Goal: Task Accomplishment & Management: Manage account settings

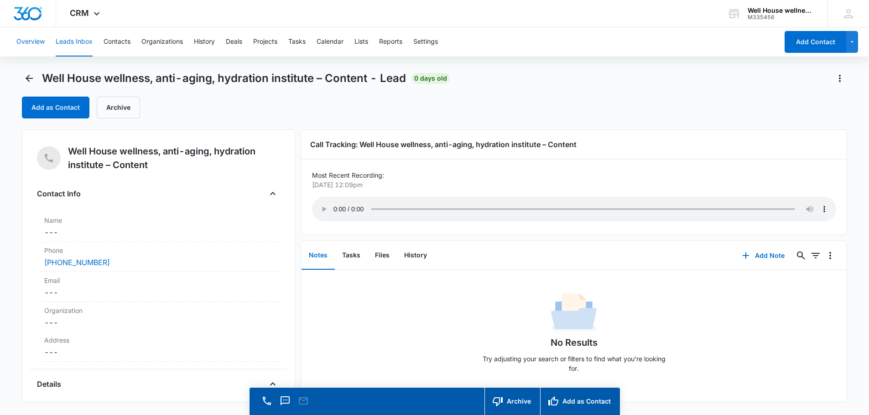
click at [30, 39] on button "Overview" at bounding box center [30, 41] width 28 height 29
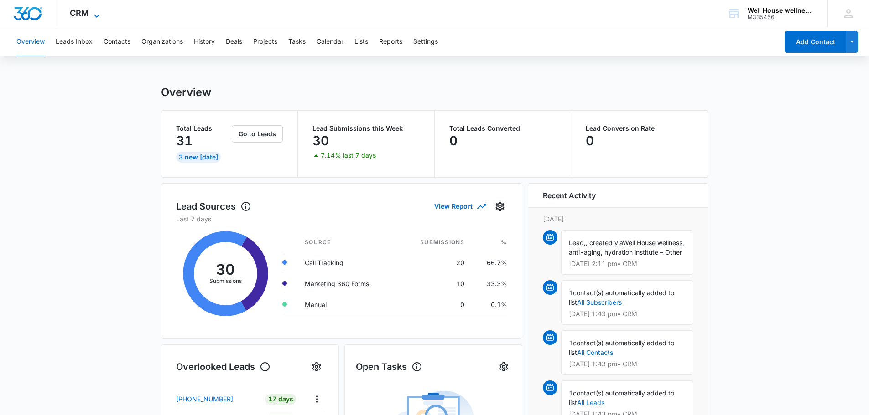
drag, startPoint x: 83, startPoint y: 15, endPoint x: 78, endPoint y: 17, distance: 5.3
click at [78, 17] on span "CRM" at bounding box center [79, 13] width 19 height 10
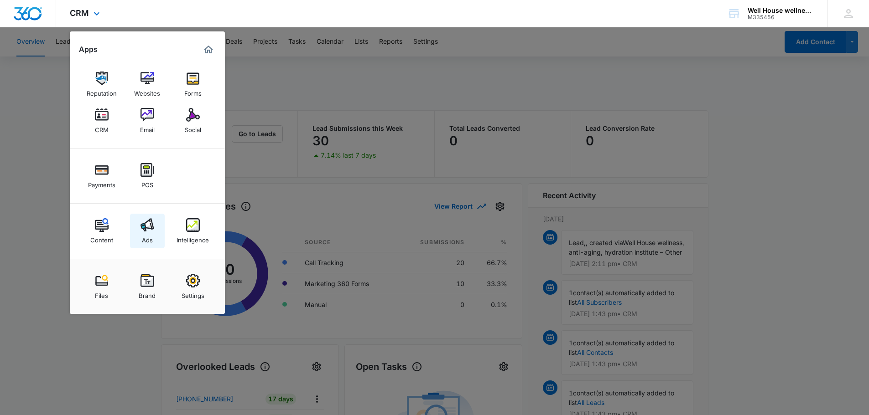
click at [146, 218] on img at bounding box center [147, 225] width 14 height 14
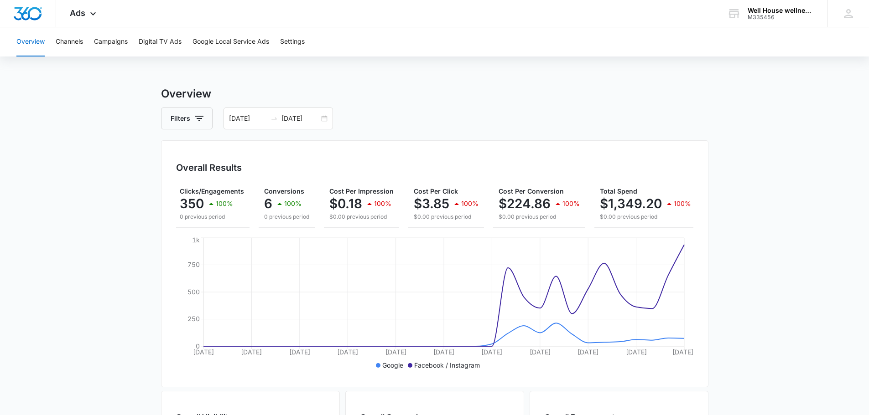
scroll to position [0, 80]
click at [75, 41] on button "Channels" at bounding box center [69, 41] width 27 height 29
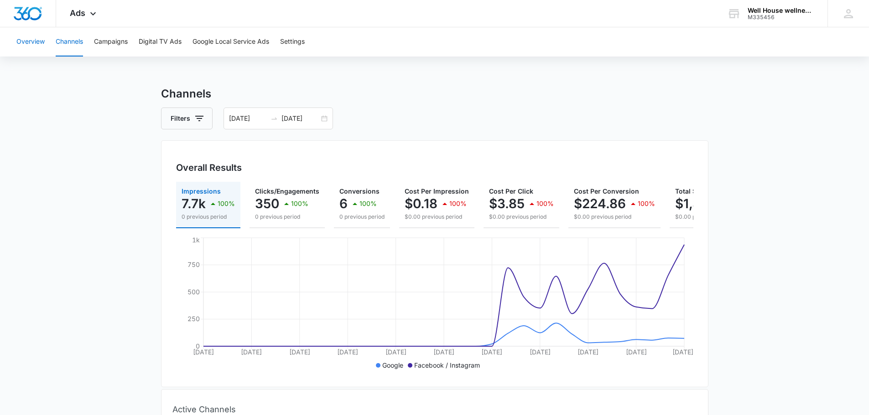
click at [30, 39] on button "Overview" at bounding box center [30, 41] width 28 height 29
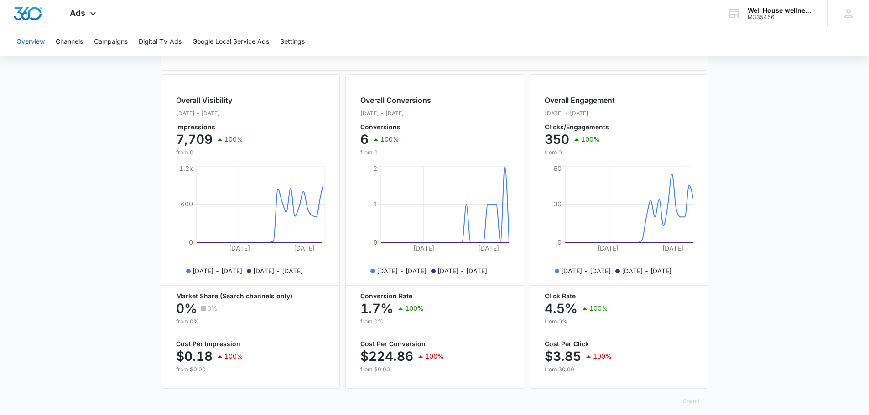
scroll to position [332, 0]
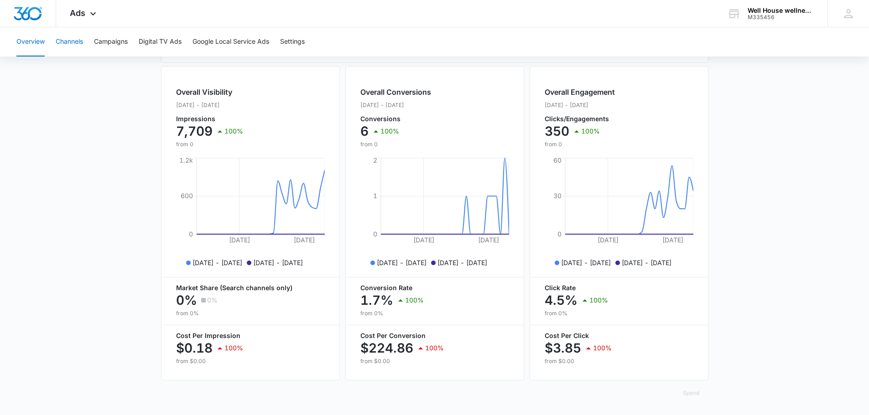
click at [66, 36] on button "Channels" at bounding box center [69, 41] width 27 height 29
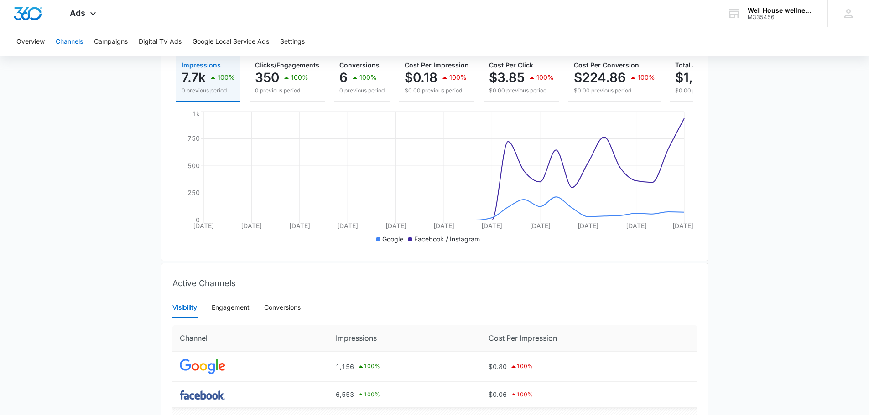
scroll to position [196, 0]
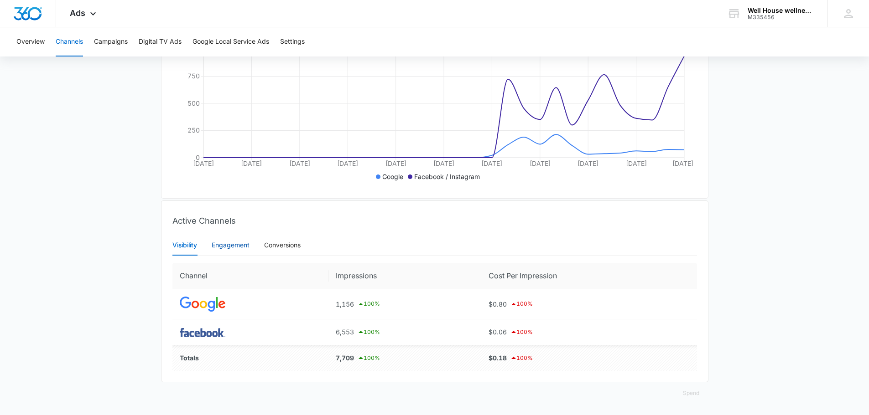
click at [229, 244] on div "Engagement" at bounding box center [231, 245] width 38 height 10
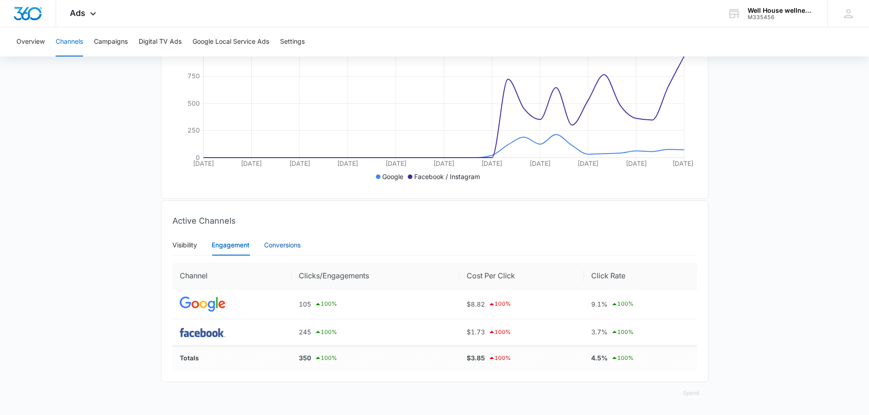
click at [282, 243] on div "Conversions" at bounding box center [282, 245] width 36 height 10
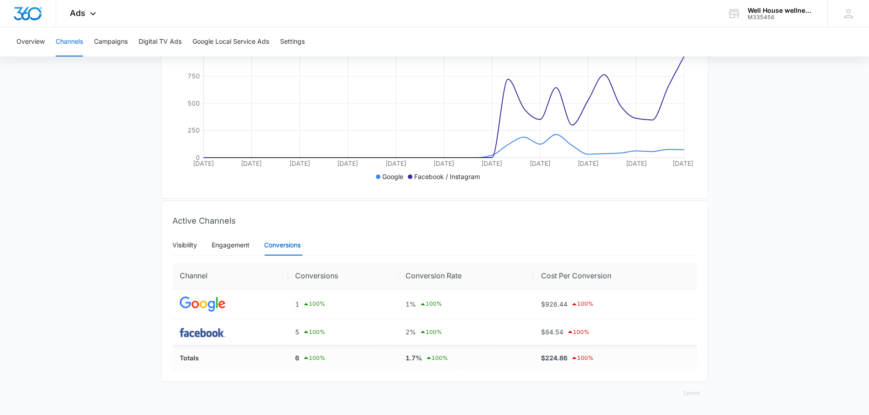
scroll to position [0, 0]
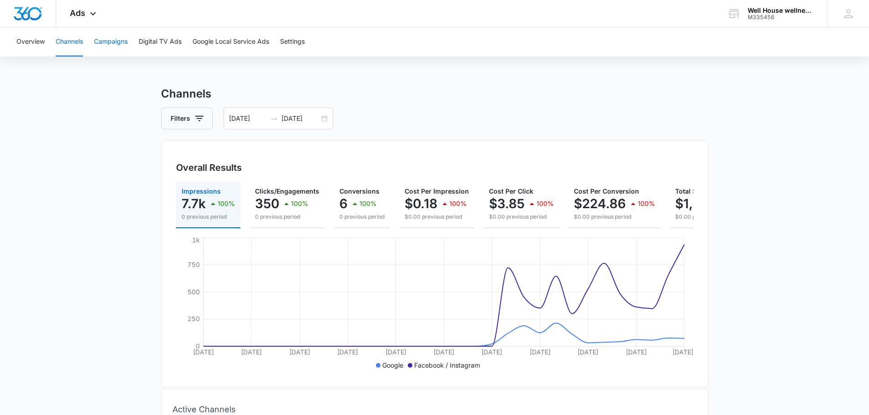
click at [114, 39] on button "Campaigns" at bounding box center [111, 41] width 34 height 29
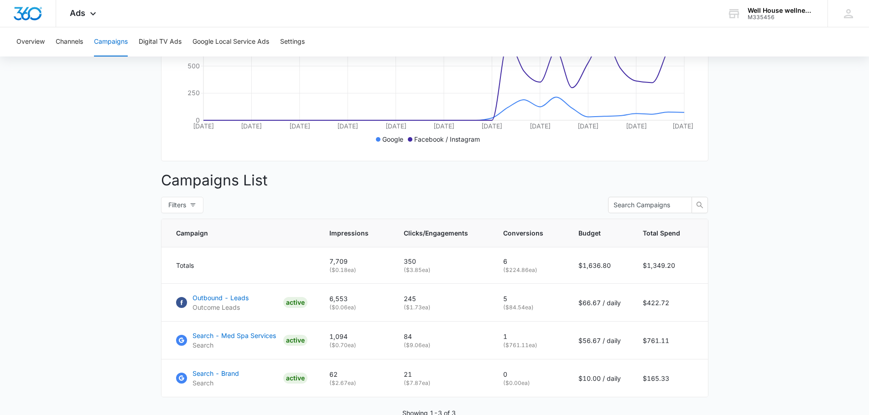
scroll to position [279, 0]
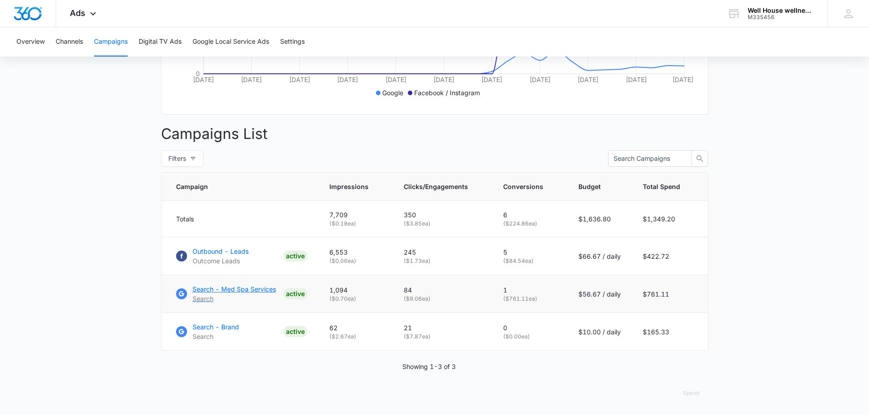
click at [223, 290] on p "Search - Med Spa Services" at bounding box center [233, 290] width 83 height 10
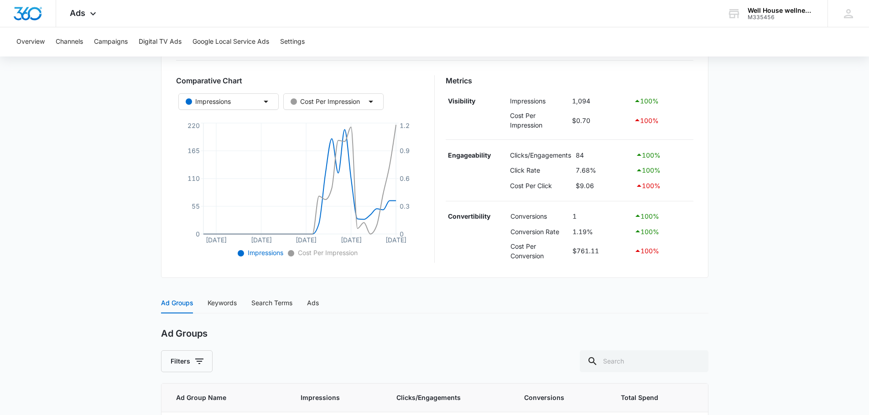
scroll to position [89, 0]
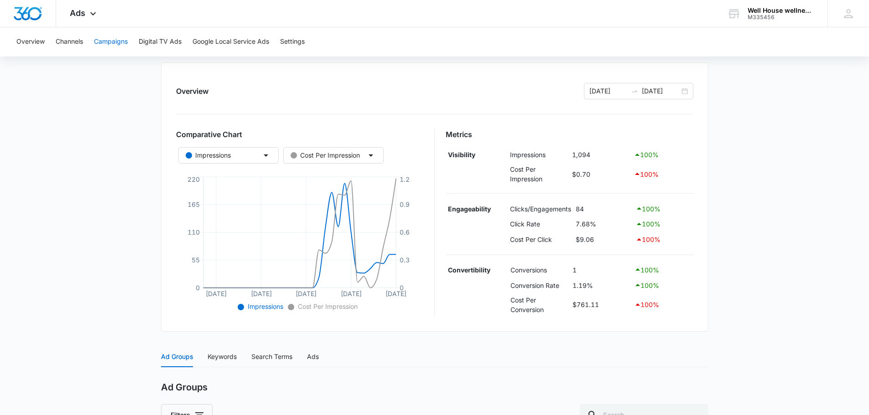
click at [98, 36] on button "Campaigns" at bounding box center [111, 41] width 34 height 29
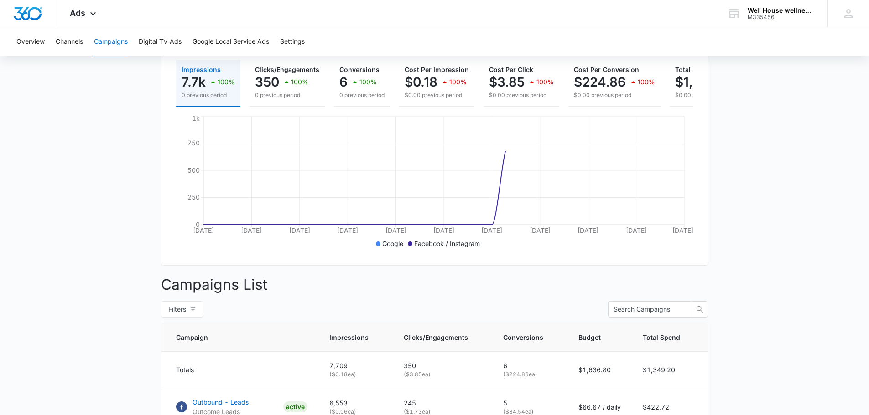
scroll to position [243, 0]
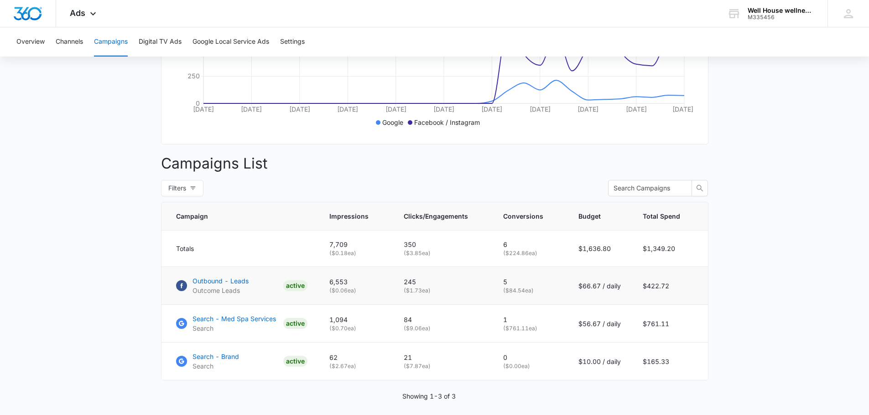
click at [210, 280] on td "Outbound - Leads Outcome Leads ACTIVE" at bounding box center [239, 286] width 157 height 38
click at [208, 324] on p "Search - Med Spa Services" at bounding box center [233, 319] width 83 height 10
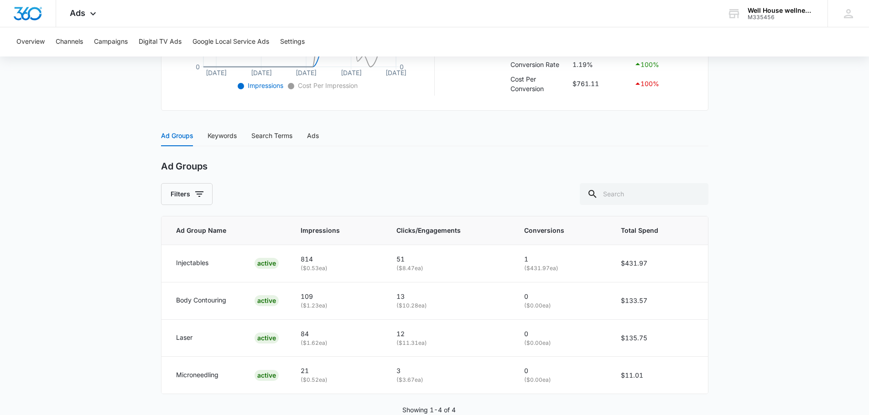
scroll to position [332, 0]
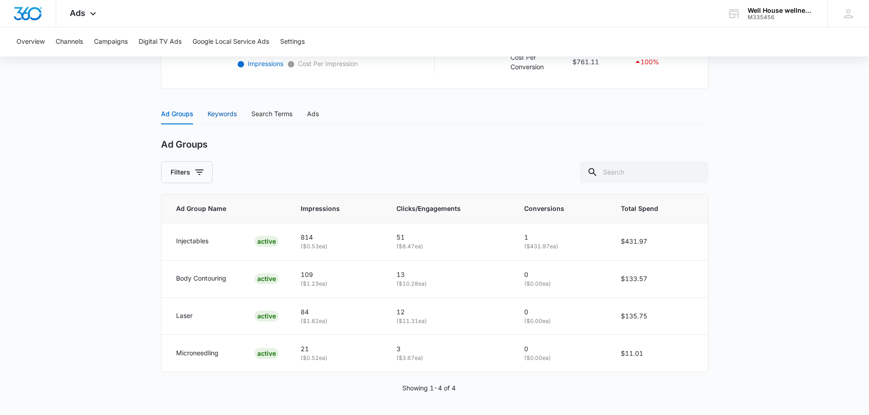
drag, startPoint x: 217, startPoint y: 111, endPoint x: 217, endPoint y: 106, distance: 5.5
click at [217, 108] on div "Keywords" at bounding box center [221, 114] width 29 height 21
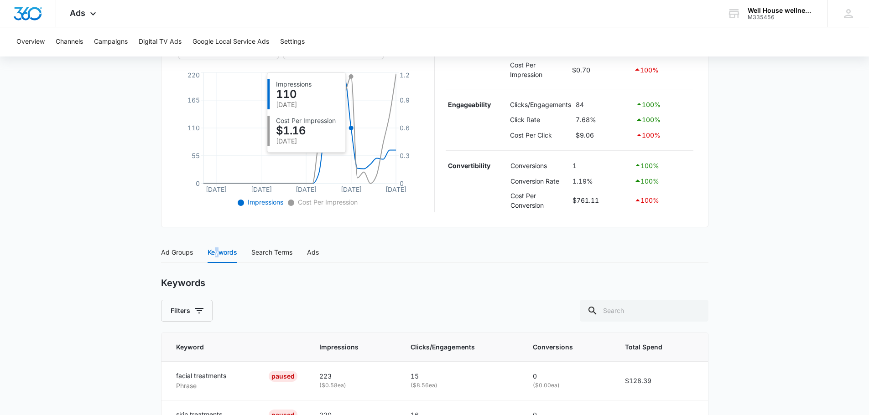
scroll to position [211, 0]
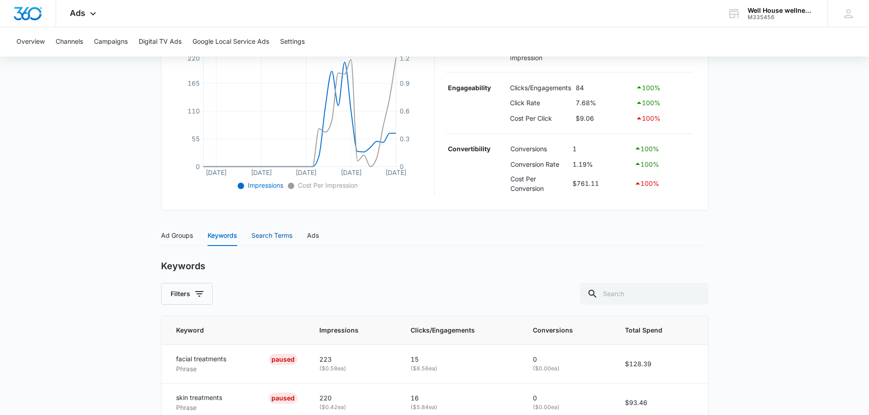
click at [274, 238] on div "Search Terms" at bounding box center [271, 236] width 41 height 10
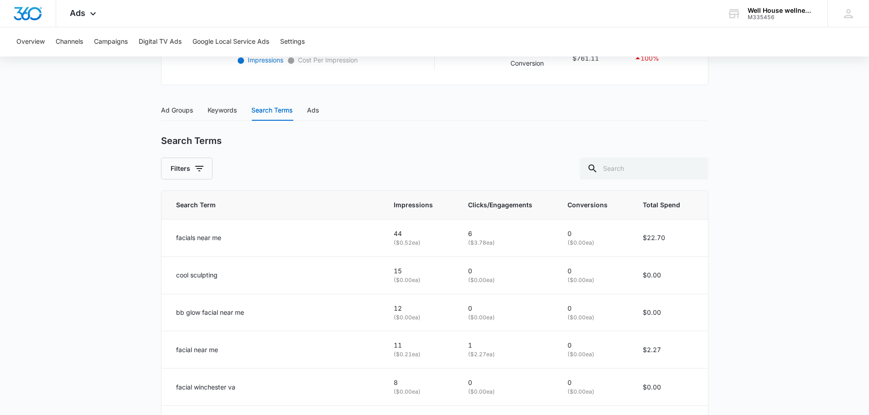
scroll to position [322, 0]
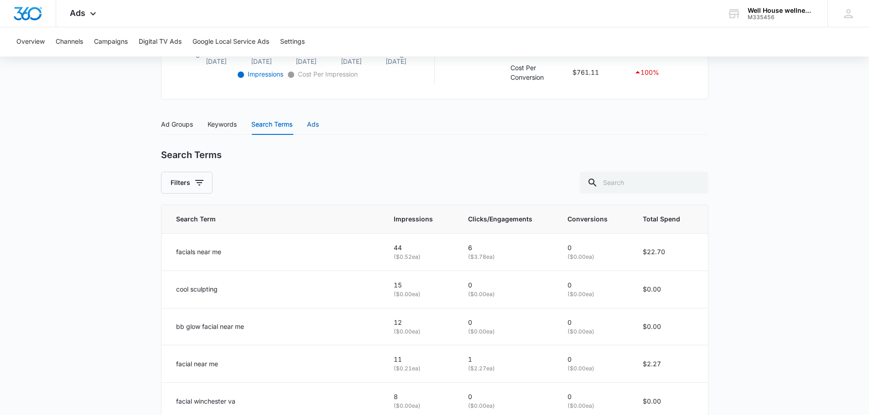
click at [310, 127] on div "Ads" at bounding box center [313, 124] width 12 height 10
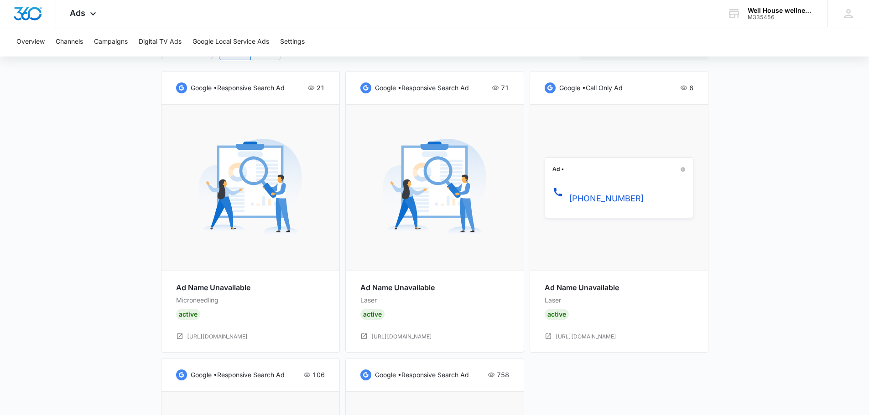
scroll to position [503, 0]
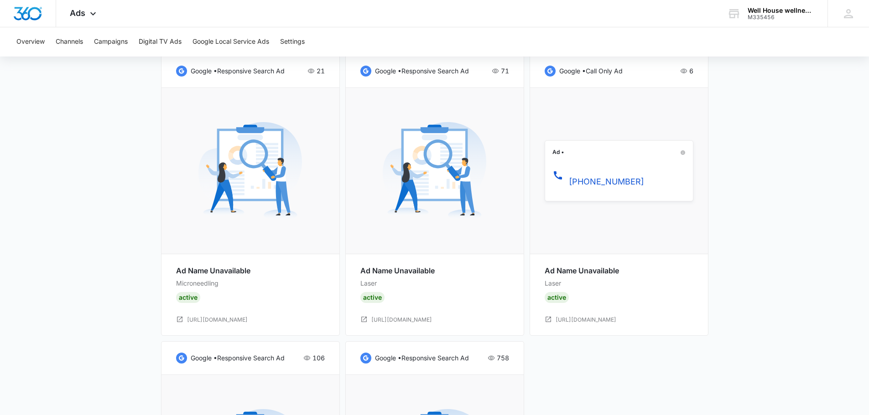
click at [259, 192] on img at bounding box center [250, 171] width 104 height 104
click at [248, 317] on link "[URL][DOMAIN_NAME]" at bounding box center [217, 320] width 61 height 9
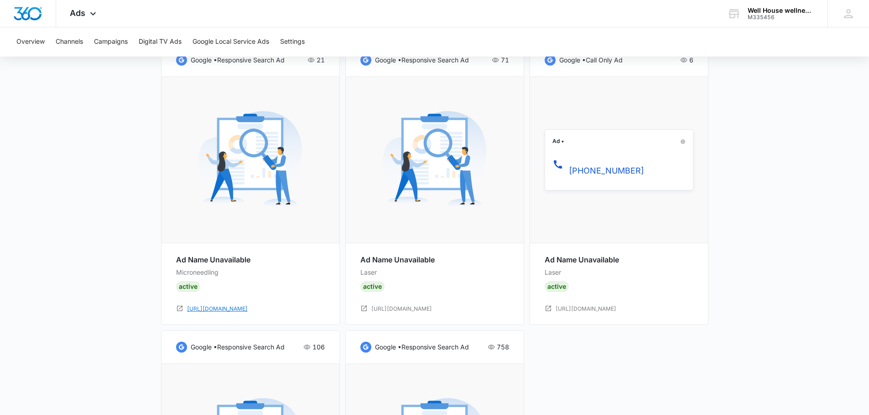
scroll to position [0, 0]
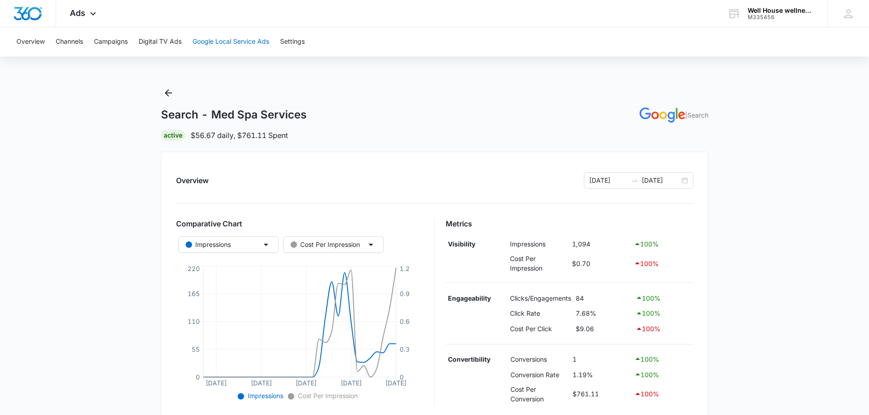
click at [233, 41] on button "Google Local Service Ads" at bounding box center [230, 41] width 77 height 29
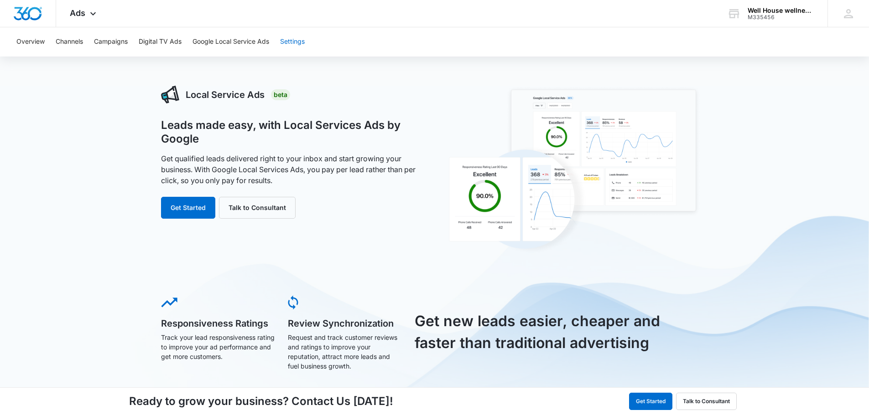
click at [297, 40] on button "Settings" at bounding box center [292, 41] width 25 height 29
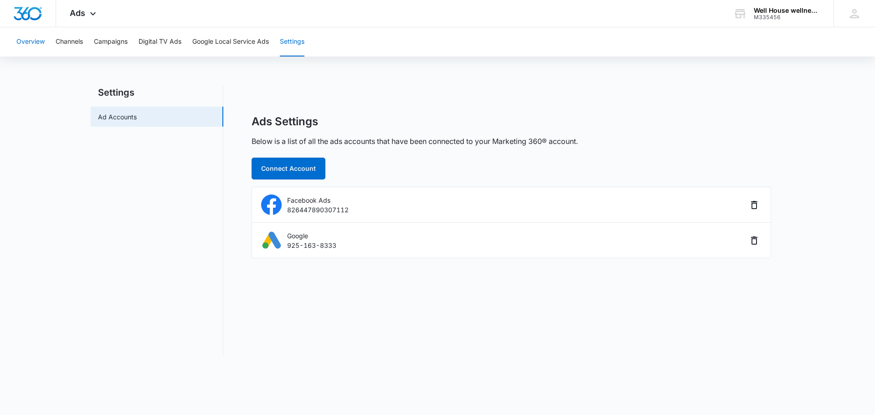
click at [25, 39] on button "Overview" at bounding box center [30, 41] width 28 height 29
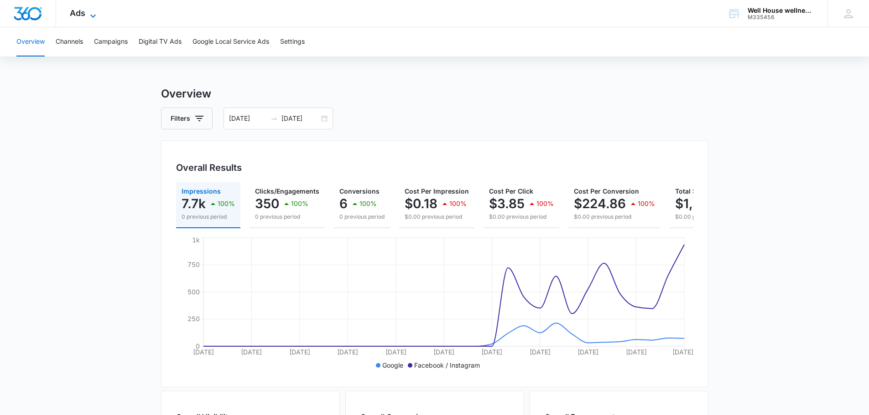
click at [70, 11] on span "Ads" at bounding box center [78, 13] width 16 height 10
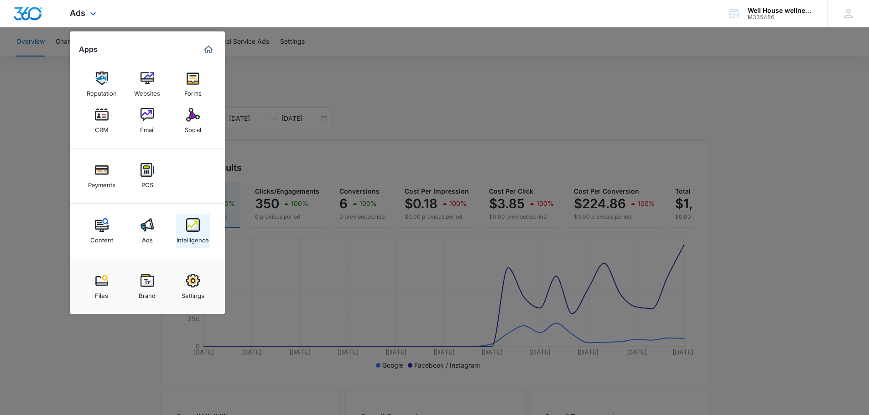
click at [197, 222] on img at bounding box center [193, 225] width 14 height 14
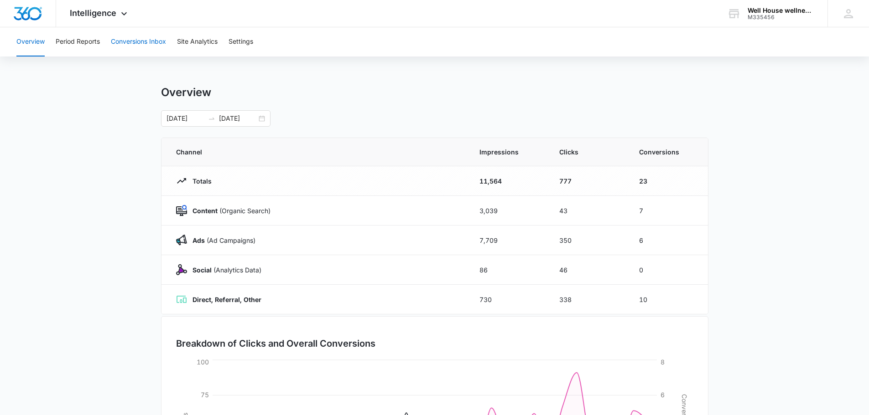
click at [140, 40] on button "Conversions Inbox" at bounding box center [138, 41] width 55 height 29
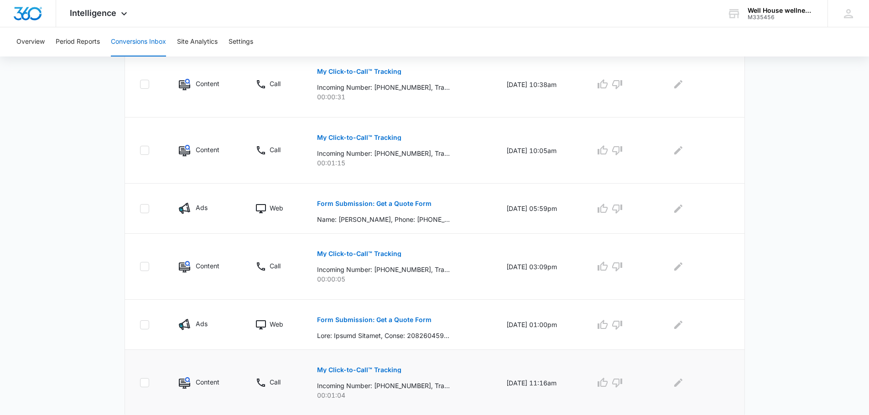
scroll to position [149, 0]
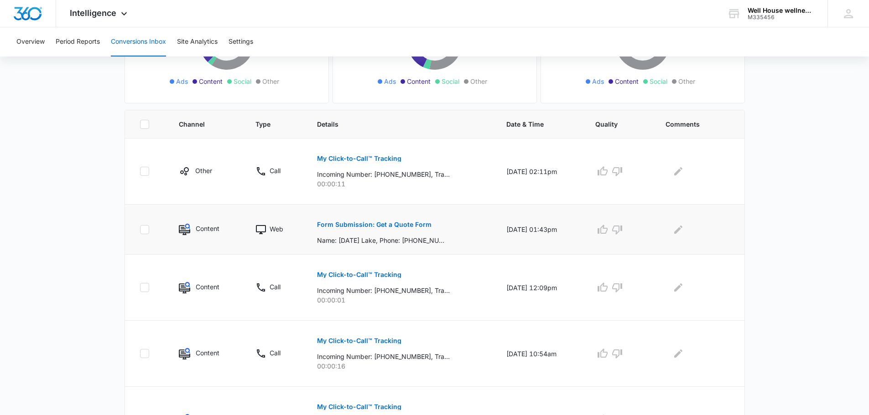
click at [343, 218] on button "Form Submission: Get a Quote Form" at bounding box center [374, 225] width 114 height 22
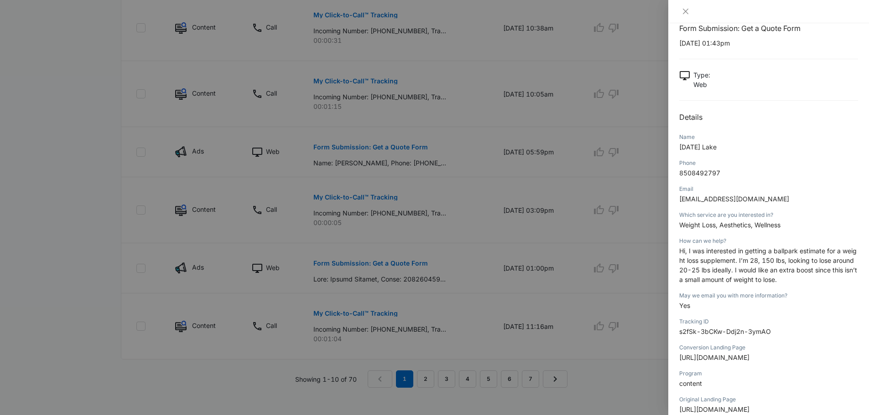
scroll to position [0, 0]
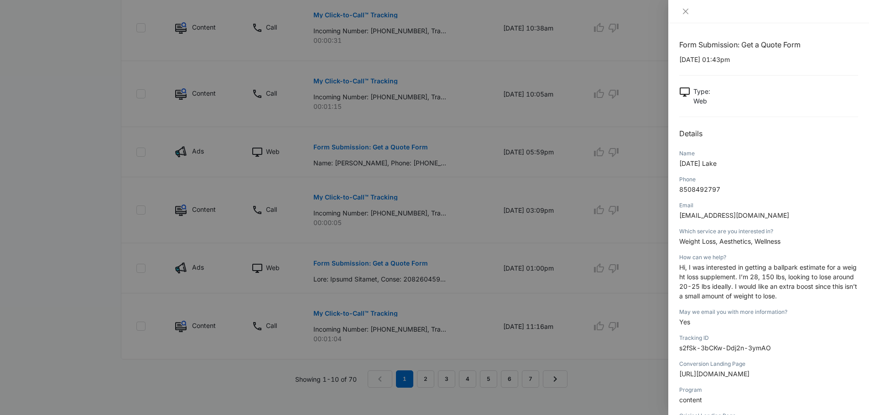
drag, startPoint x: 677, startPoint y: 191, endPoint x: 726, endPoint y: 185, distance: 49.7
click at [726, 185] on p "8508492797" at bounding box center [768, 190] width 179 height 10
drag, startPoint x: 679, startPoint y: 192, endPoint x: 825, endPoint y: 141, distance: 155.0
click at [825, 141] on div "Form Submission: Get a Quote Form [DATE] 01:43pm Type : Web Details Name [DATE]…" at bounding box center [768, 268] width 179 height 458
click at [683, 10] on icon "close" at bounding box center [685, 11] width 7 height 7
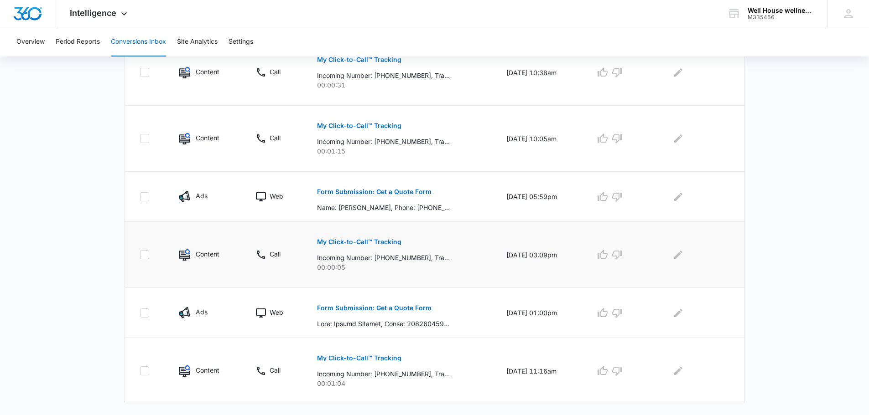
scroll to position [513, 0]
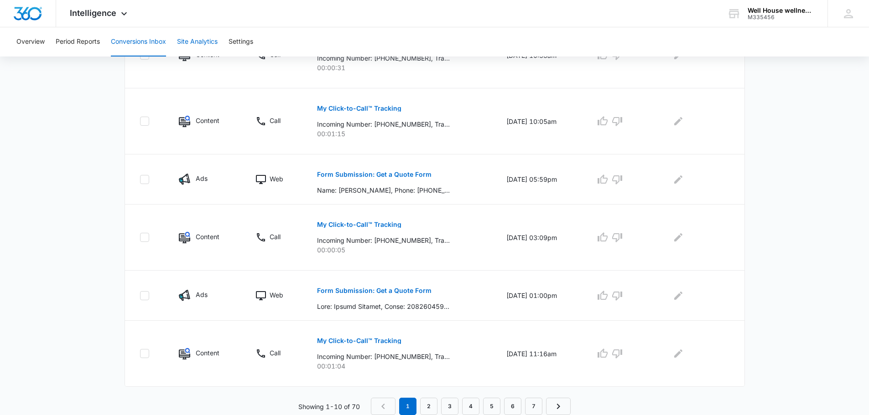
click at [201, 38] on button "Site Analytics" at bounding box center [197, 41] width 41 height 29
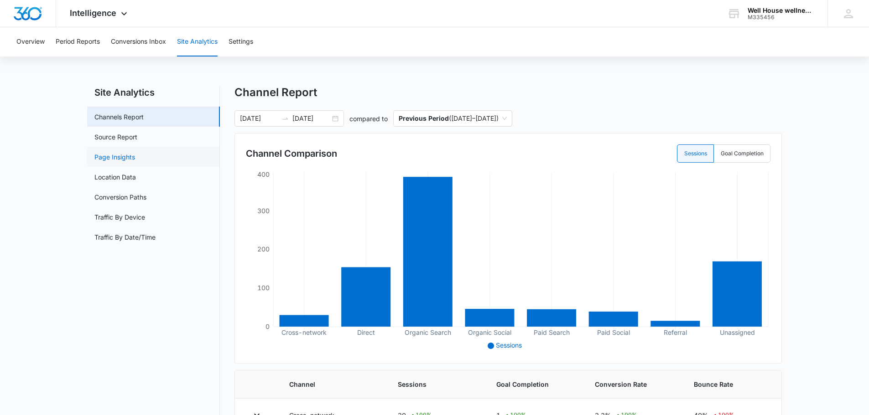
click at [135, 157] on link "Page Insights" at bounding box center [114, 157] width 41 height 10
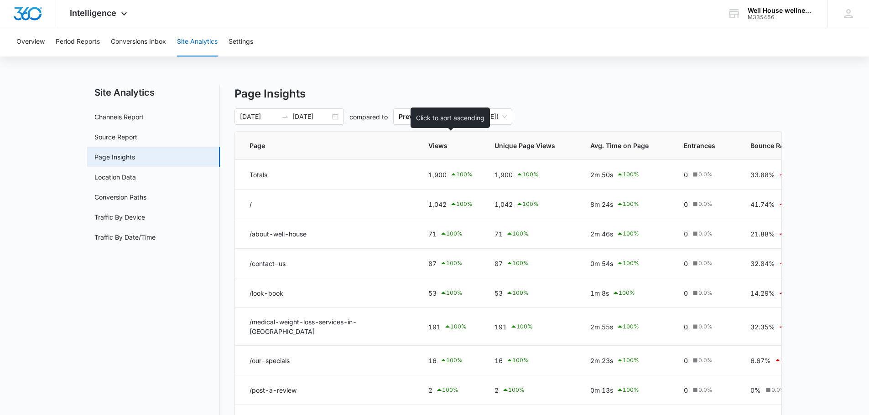
click at [440, 143] on span "Views" at bounding box center [443, 146] width 31 height 10
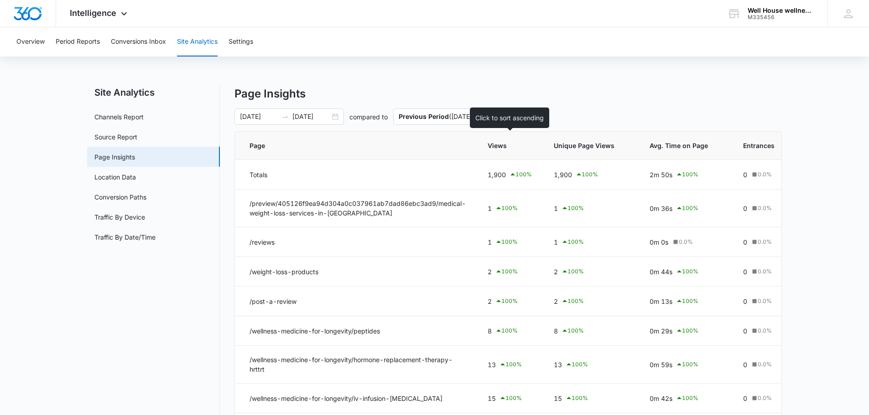
click at [497, 144] on span "Views" at bounding box center [502, 146] width 31 height 10
click at [497, 145] on span "Views" at bounding box center [502, 146] width 31 height 10
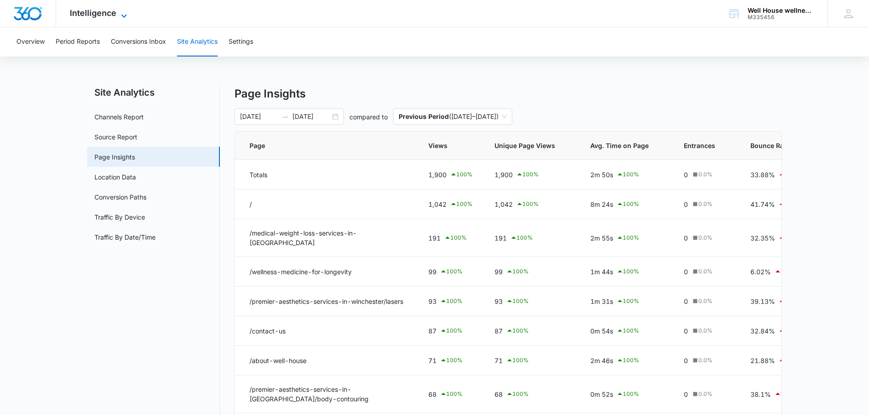
click at [99, 15] on span "Intelligence" at bounding box center [93, 13] width 47 height 10
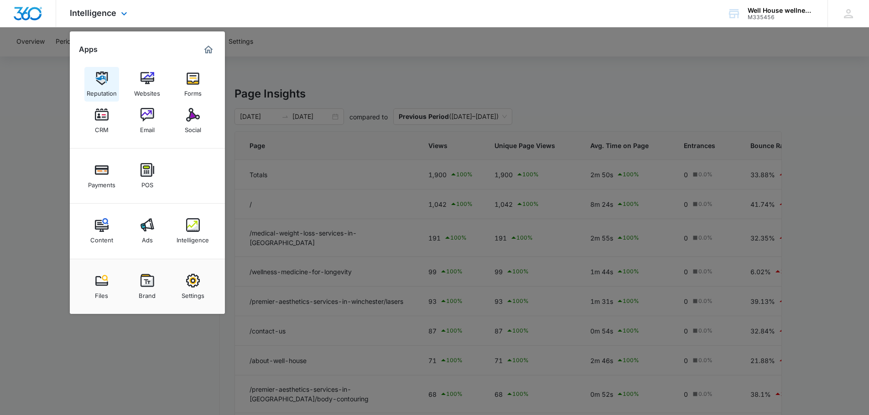
click at [101, 79] on img at bounding box center [102, 79] width 14 height 14
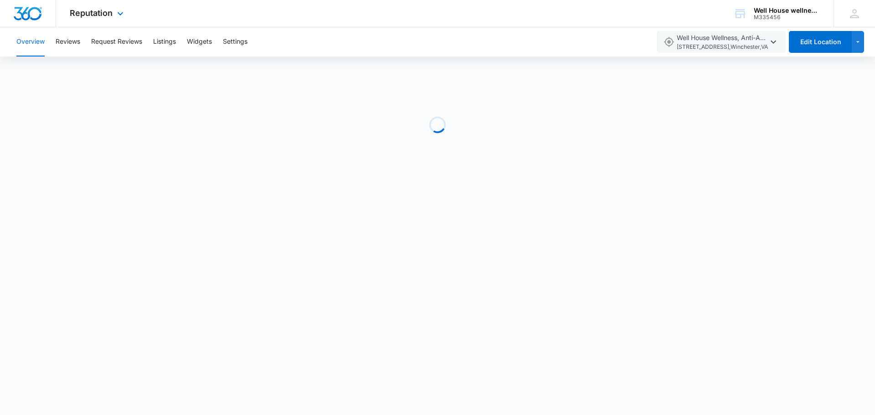
click at [110, 7] on div "Reputation Apps Reputation Websites Forms CRM Email Social Payments POS Content…" at bounding box center [97, 13] width 83 height 27
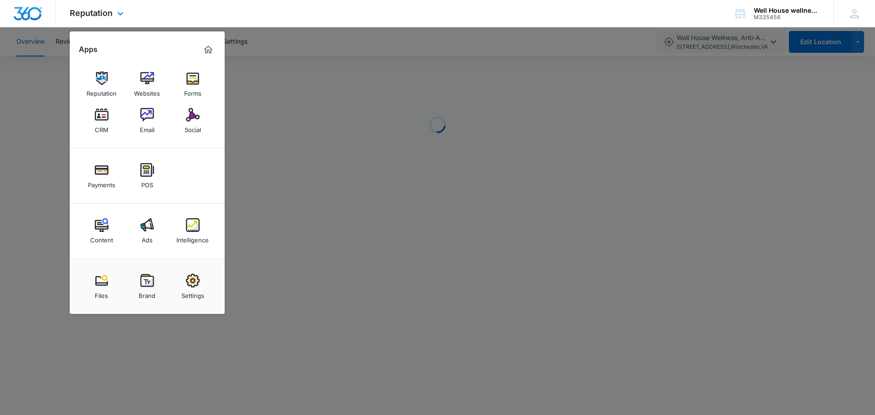
click at [275, 22] on div "Reputation Apps Reputation Websites Forms CRM Email Social Payments POS Content…" at bounding box center [437, 13] width 875 height 27
click at [274, 22] on div "Reputation Apps Reputation Websites Forms CRM Email Social Payments POS Content…" at bounding box center [437, 13] width 875 height 27
click at [50, 112] on div at bounding box center [437, 207] width 875 height 415
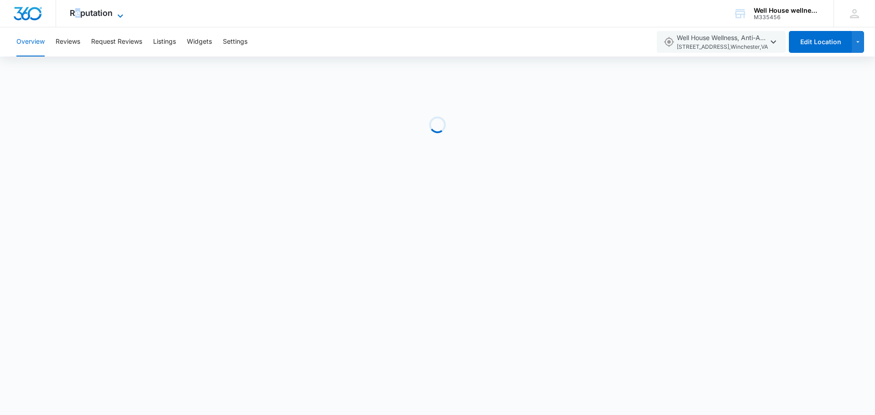
click at [78, 12] on span "Reputation" at bounding box center [91, 13] width 43 height 10
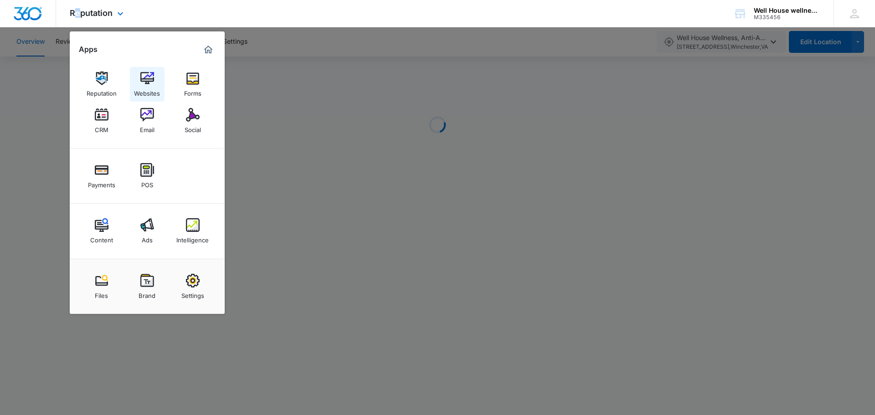
click at [143, 77] on img at bounding box center [147, 79] width 14 height 14
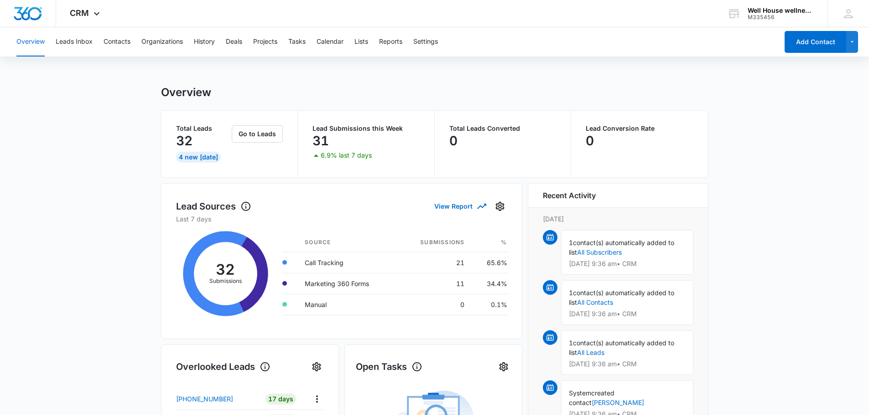
click at [36, 40] on button "Overview" at bounding box center [30, 41] width 28 height 29
click at [71, 38] on button "Leads Inbox" at bounding box center [74, 41] width 37 height 29
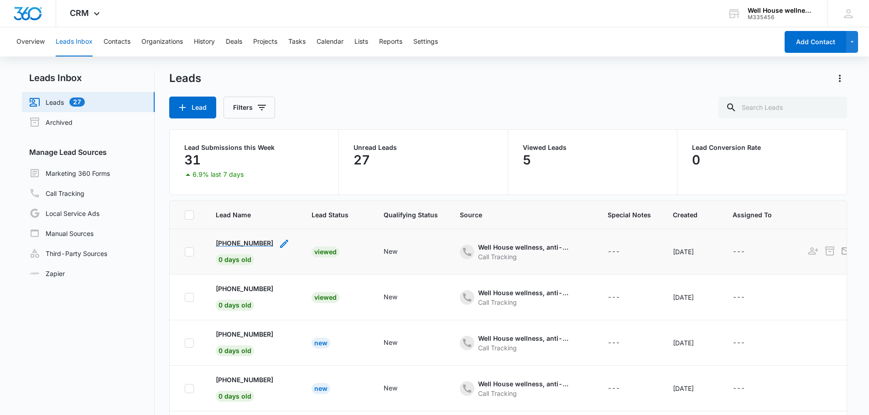
click at [234, 242] on p "+15402704049" at bounding box center [244, 243] width 57 height 10
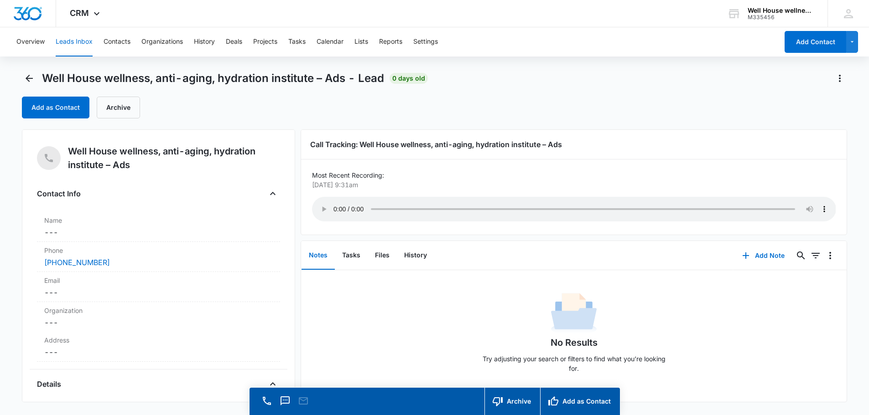
drag, startPoint x: 41, startPoint y: 264, endPoint x: 455, endPoint y: 98, distance: 444.8
click at [455, 98] on div "Add as Contact Archive" at bounding box center [434, 108] width 825 height 22
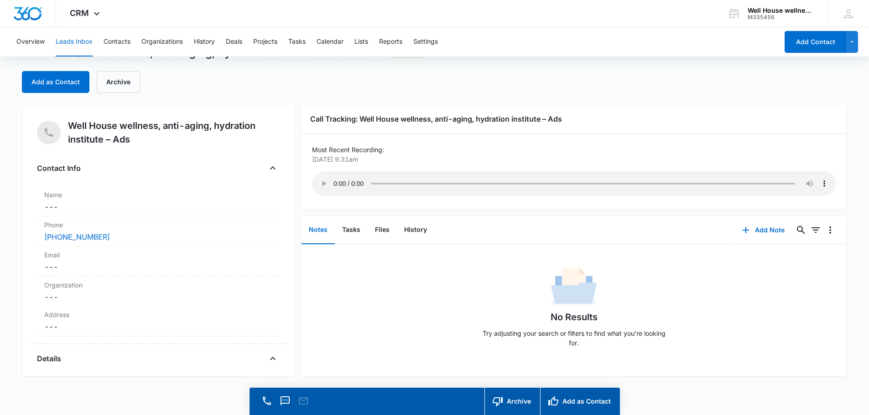
scroll to position [26, 0]
drag, startPoint x: 73, startPoint y: 238, endPoint x: 126, endPoint y: 224, distance: 54.7
click at [126, 224] on label "Phone" at bounding box center [158, 225] width 228 height 10
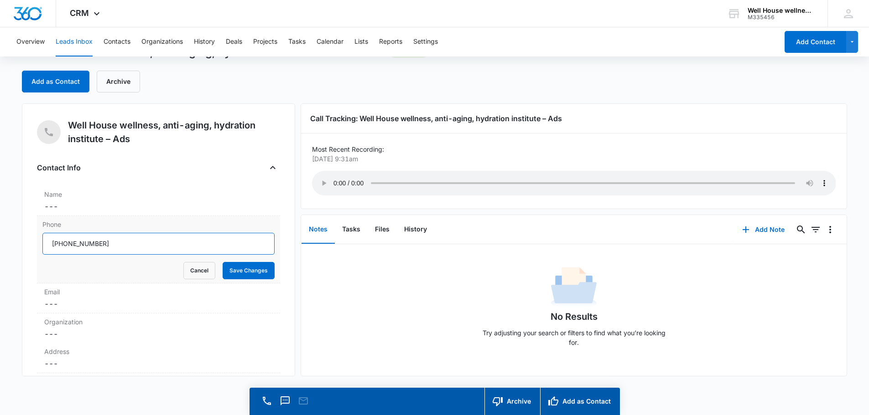
drag, startPoint x: 112, startPoint y: 243, endPoint x: 52, endPoint y: 258, distance: 61.6
click at [52, 258] on form "Cancel Save Changes" at bounding box center [158, 256] width 232 height 47
click at [237, 270] on button "Save Changes" at bounding box center [249, 270] width 52 height 17
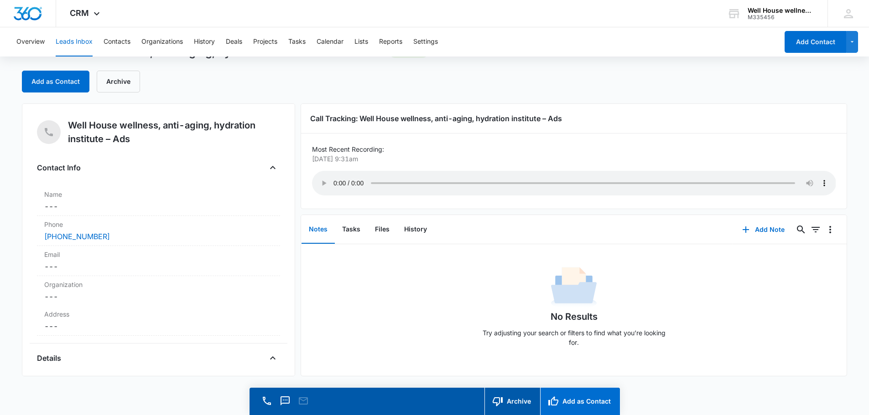
click at [596, 398] on button "Add as Contact" at bounding box center [580, 401] width 80 height 27
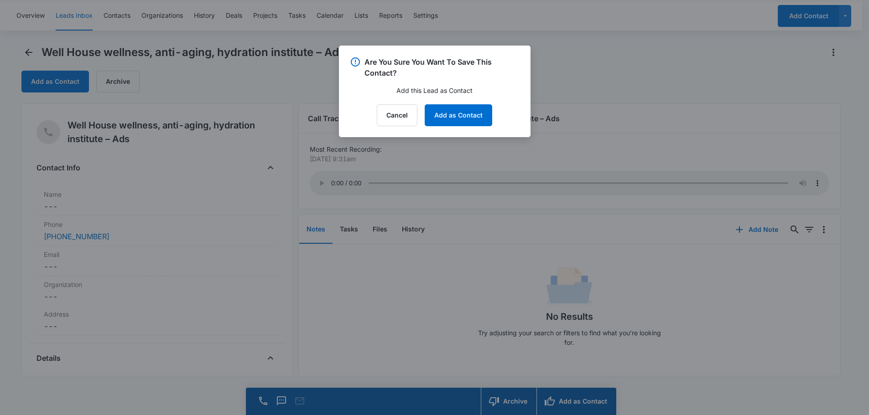
click at [431, 139] on div at bounding box center [434, 207] width 869 height 415
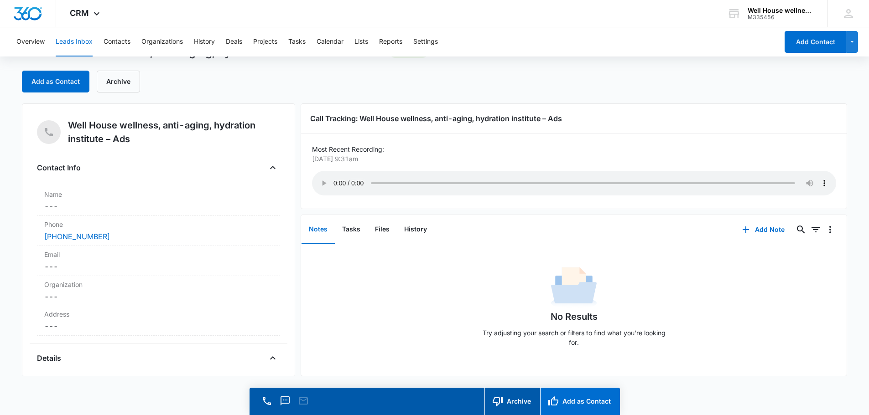
click at [592, 402] on button "Add as Contact" at bounding box center [580, 401] width 80 height 27
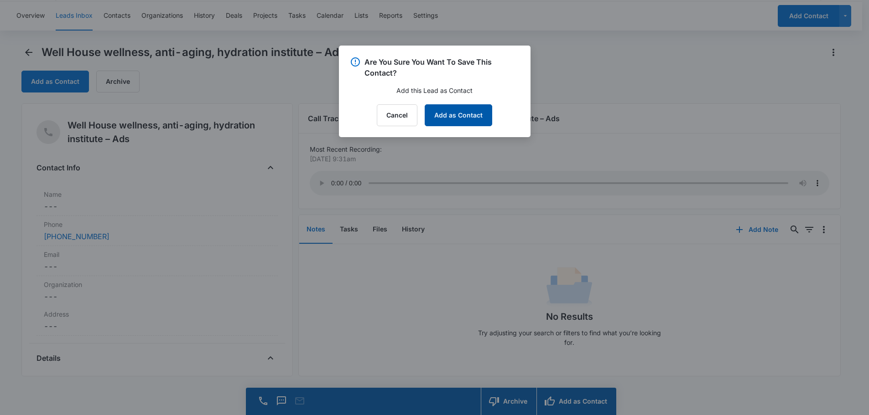
click at [462, 112] on button "Add as Contact" at bounding box center [457, 115] width 67 height 22
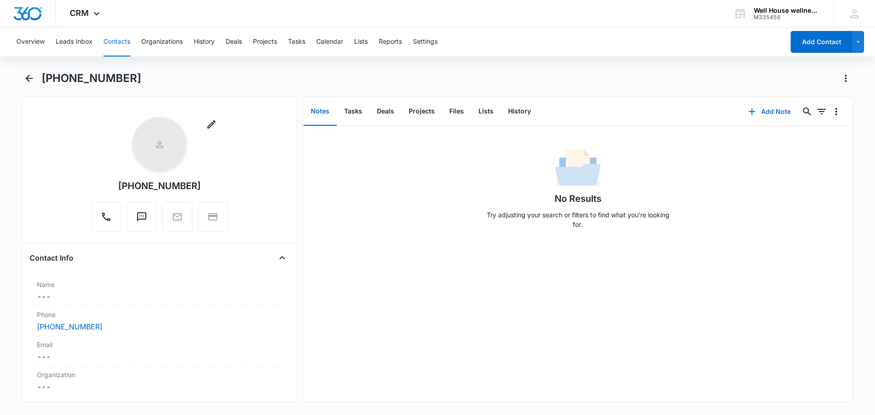
click at [120, 39] on button "Contacts" at bounding box center [117, 41] width 27 height 29
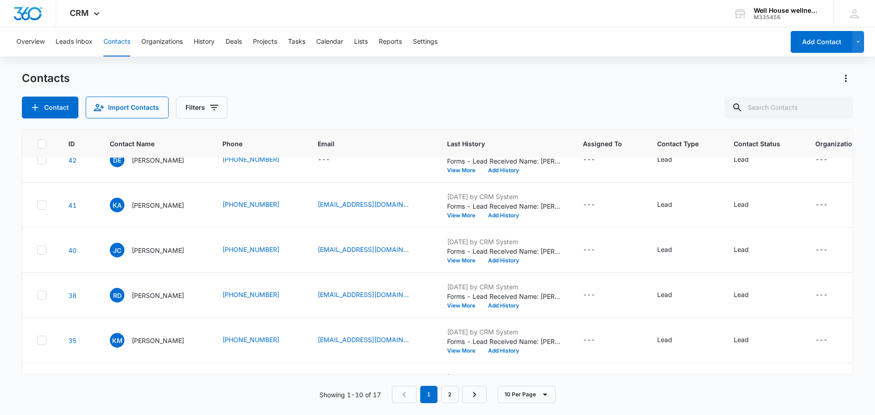
scroll to position [241, 0]
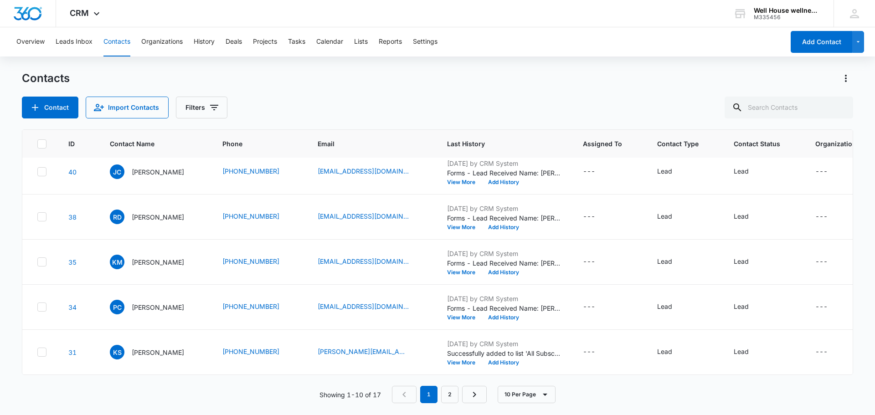
click at [434, 82] on div "Contacts" at bounding box center [438, 78] width 832 height 15
click at [67, 38] on button "Leads Inbox" at bounding box center [74, 41] width 37 height 29
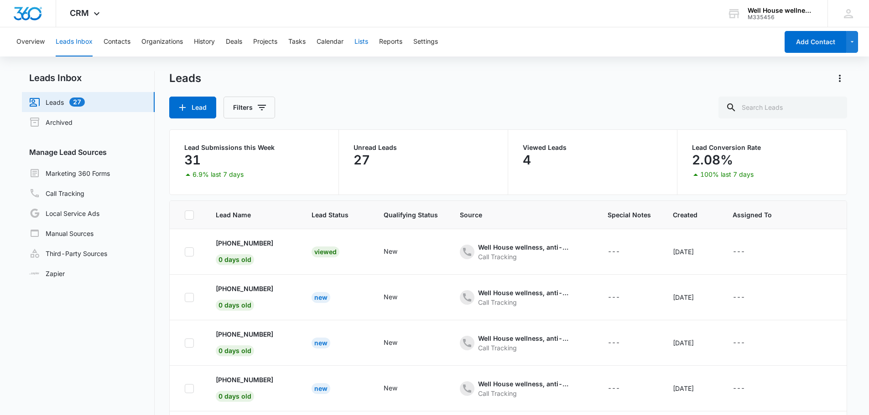
click at [363, 42] on button "Lists" at bounding box center [361, 41] width 14 height 29
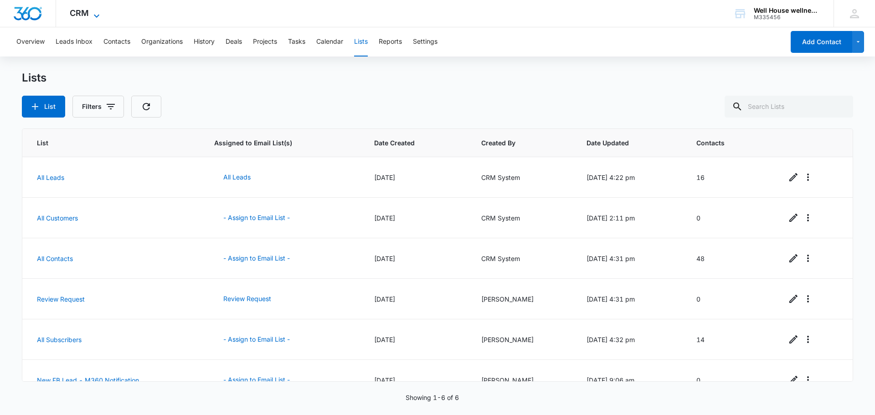
click at [77, 10] on span "CRM" at bounding box center [79, 13] width 19 height 10
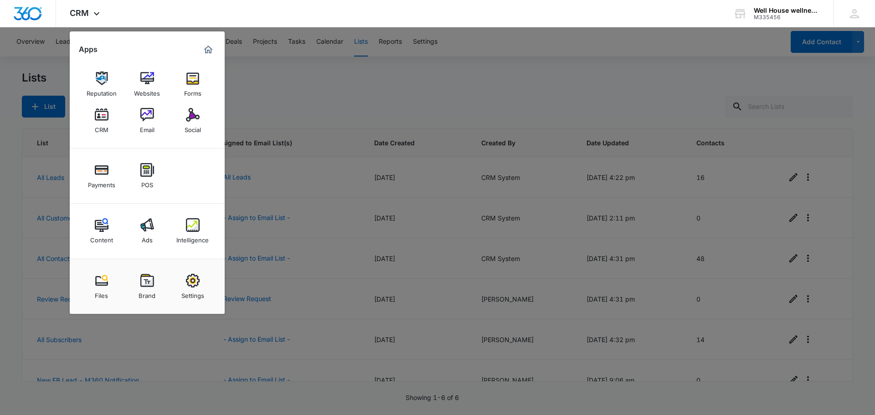
click at [247, 88] on div at bounding box center [437, 207] width 875 height 415
